Goal: Navigation & Orientation: Find specific page/section

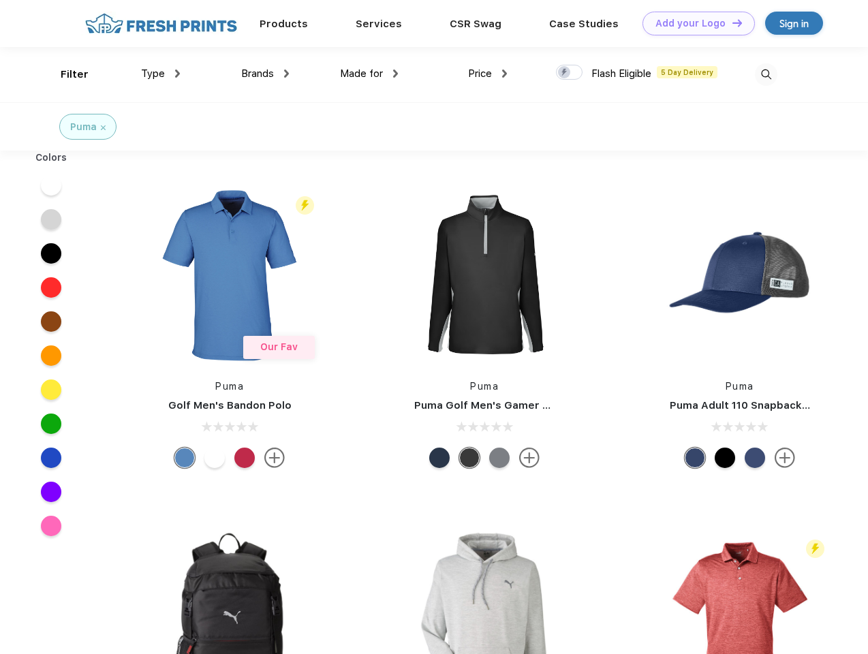
click at [694, 23] on link "Add your Logo Design Tool" at bounding box center [698, 24] width 112 height 24
click at [0, 0] on div "Design Tool" at bounding box center [0, 0] width 0 height 0
click at [731, 22] on link "Add your Logo Design Tool" at bounding box center [698, 24] width 112 height 24
click at [65, 74] on div "Filter" at bounding box center [75, 75] width 28 height 16
click at [161, 74] on span "Type" at bounding box center [153, 73] width 24 height 12
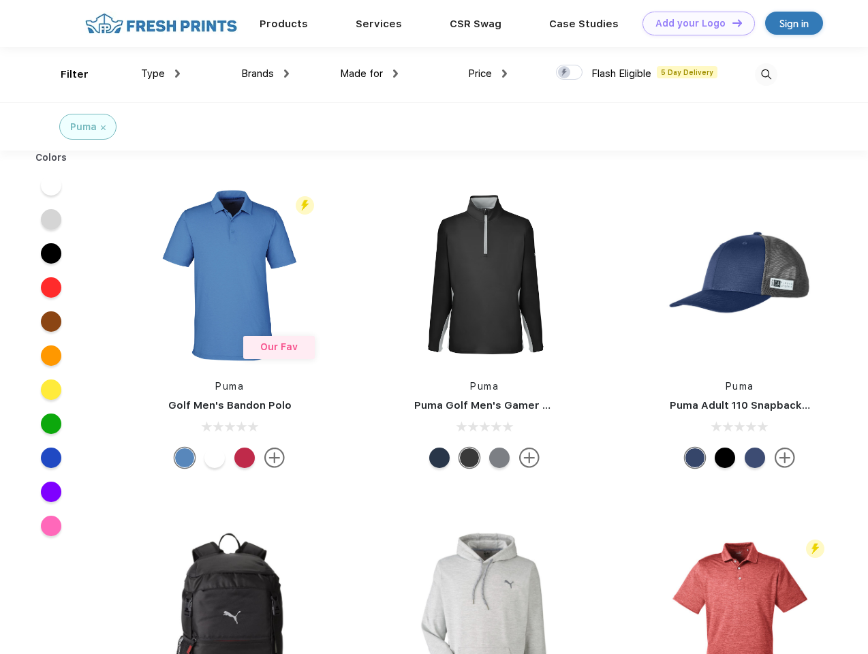
click at [265, 74] on span "Brands" at bounding box center [257, 73] width 33 height 12
click at [369, 74] on span "Made for" at bounding box center [361, 73] width 43 height 12
click at [488, 74] on span "Price" at bounding box center [480, 73] width 24 height 12
click at [570, 73] on div at bounding box center [569, 72] width 27 height 15
click at [565, 73] on input "checkbox" at bounding box center [560, 68] width 9 height 9
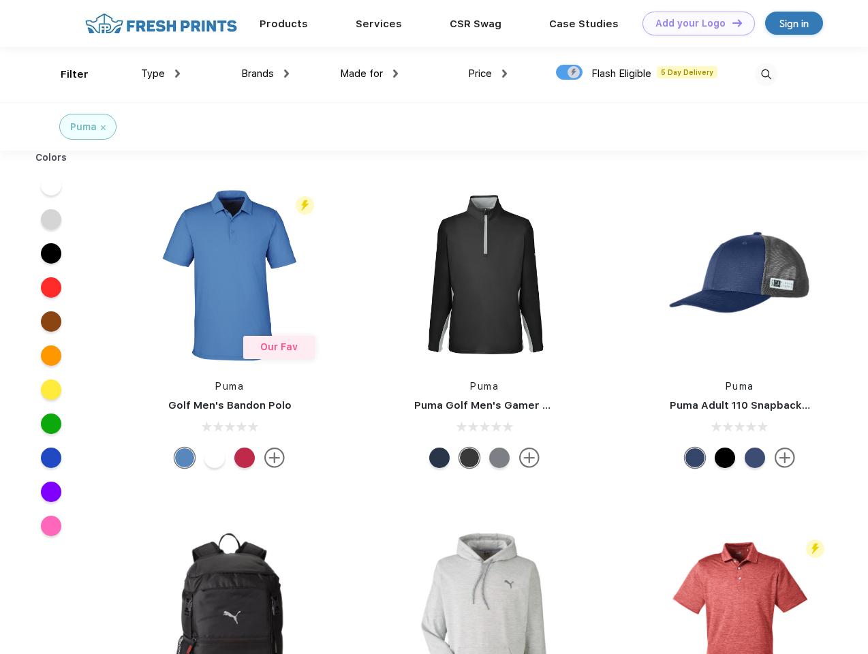
click at [766, 74] on img at bounding box center [766, 74] width 22 height 22
